Goal: Information Seeking & Learning: Learn about a topic

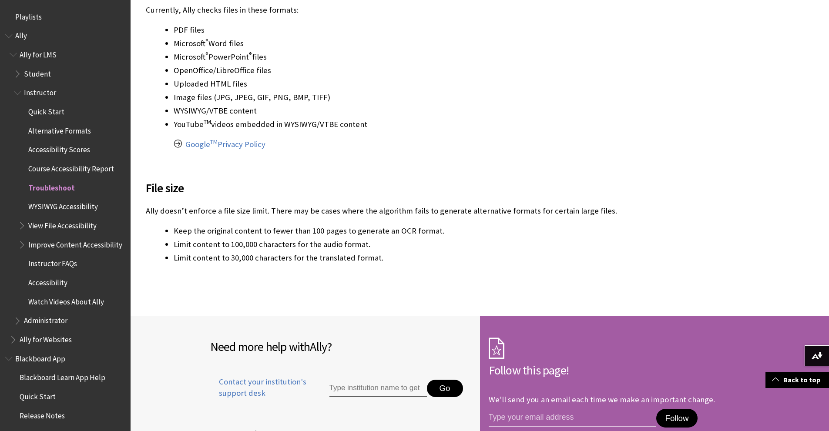
scroll to position [584, 0]
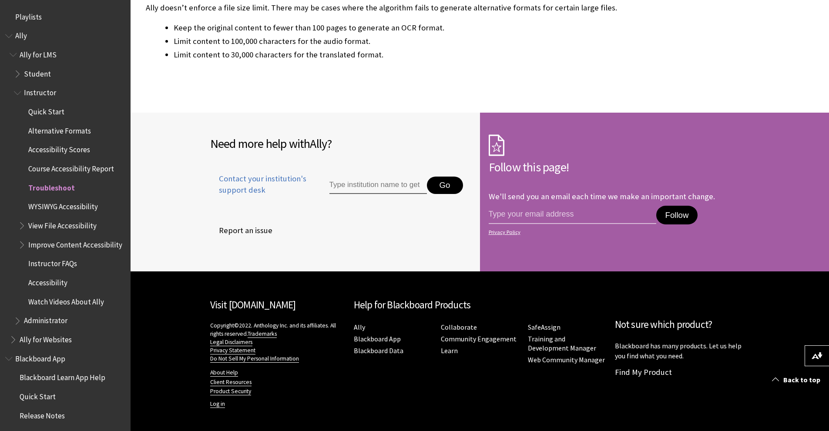
click at [353, 182] on input "Type institution name to get support" at bounding box center [377, 185] width 97 height 17
type input "[GEOGRAPHIC_DATA]"
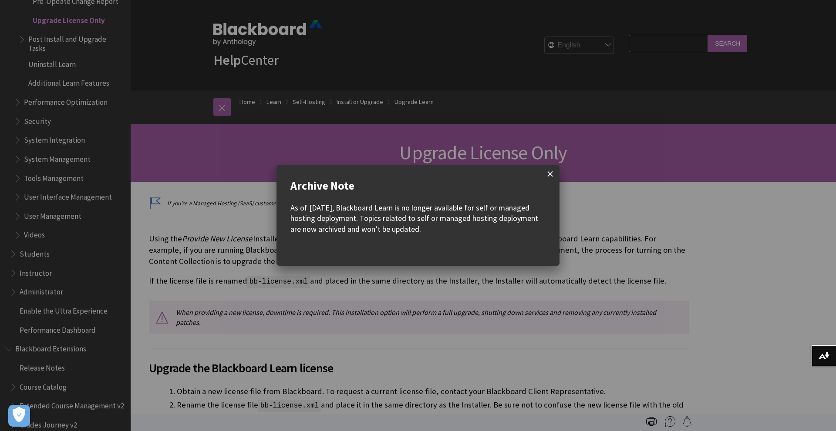
click at [548, 175] on span at bounding box center [550, 174] width 18 height 18
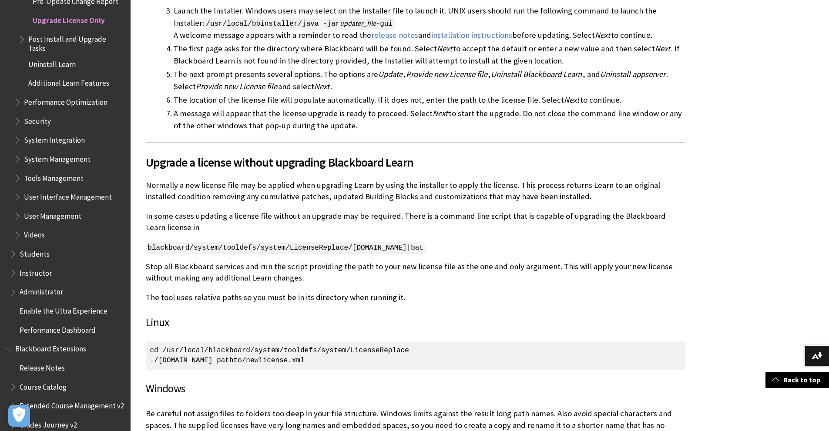
scroll to position [420, 0]
